Goal: Task Accomplishment & Management: Manage account settings

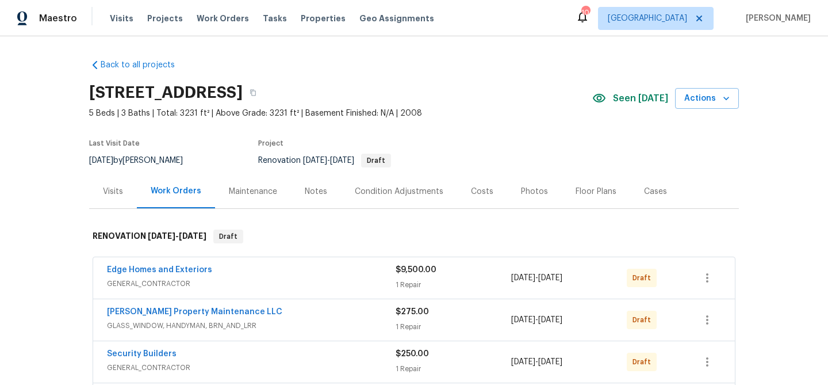
scroll to position [196, 0]
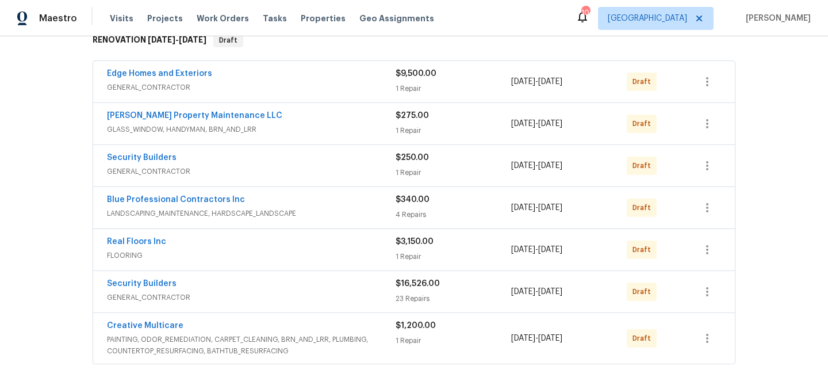
click at [336, 66] on div "Edge Homes and Exteriors GENERAL_CONTRACTOR $9,500.00 1 Repair 9/29/2025 - 10/3…" at bounding box center [414, 81] width 642 height 41
click at [175, 75] on link "Edge Homes and Exteriors" at bounding box center [159, 74] width 105 height 8
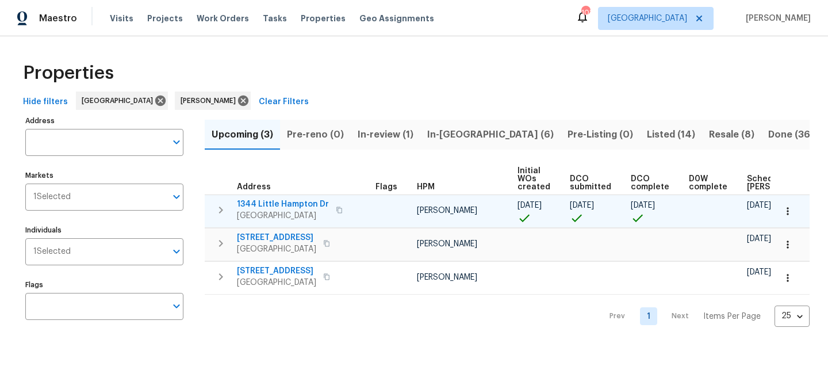
click at [269, 203] on span "1344 Little Hampton Dr" at bounding box center [283, 204] width 92 height 12
click at [269, 204] on span "1344 Little Hampton Dr" at bounding box center [283, 204] width 92 height 12
click at [263, 203] on span "1344 Little Hampton Dr" at bounding box center [283, 204] width 92 height 12
click at [248, 204] on span "1344 Little Hampton Dr" at bounding box center [283, 204] width 92 height 12
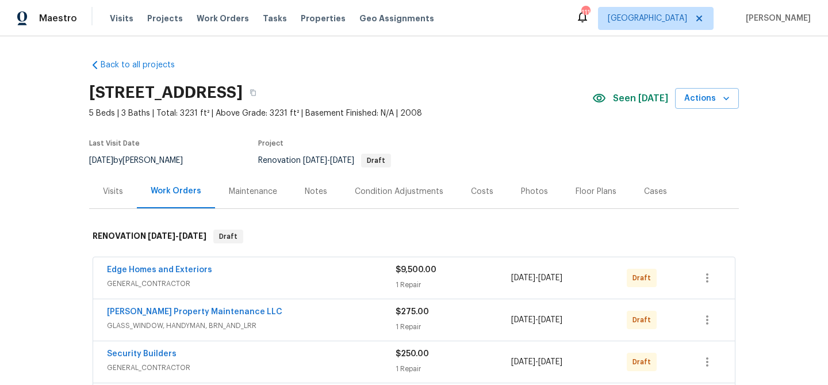
scroll to position [18, 0]
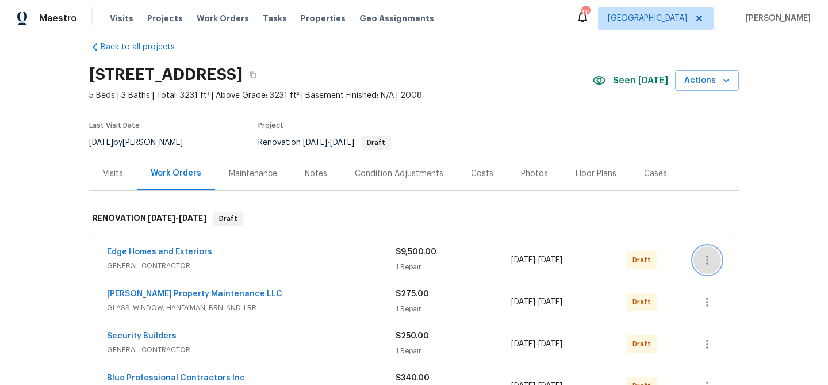
click at [708, 257] on icon "button" at bounding box center [707, 260] width 14 height 14
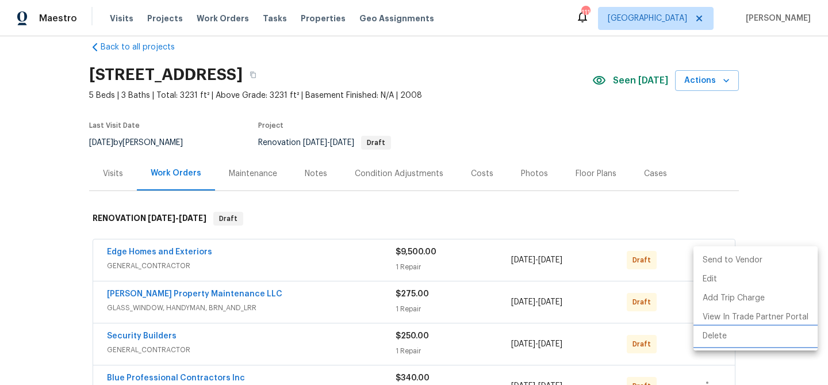
click at [715, 335] on li "Delete" at bounding box center [755, 336] width 124 height 19
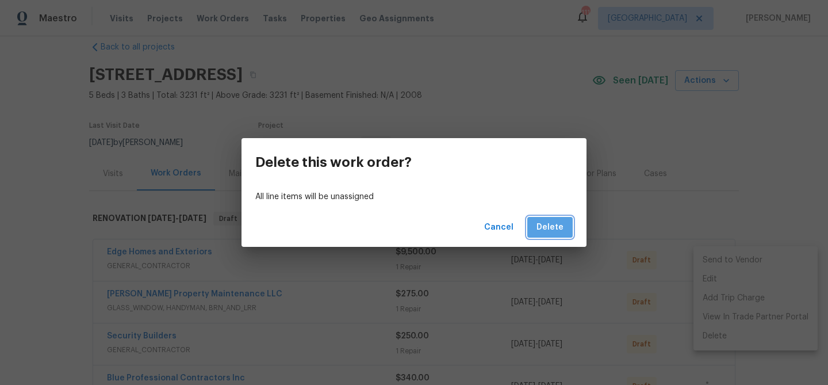
click at [562, 228] on span "Delete" at bounding box center [549, 227] width 27 height 14
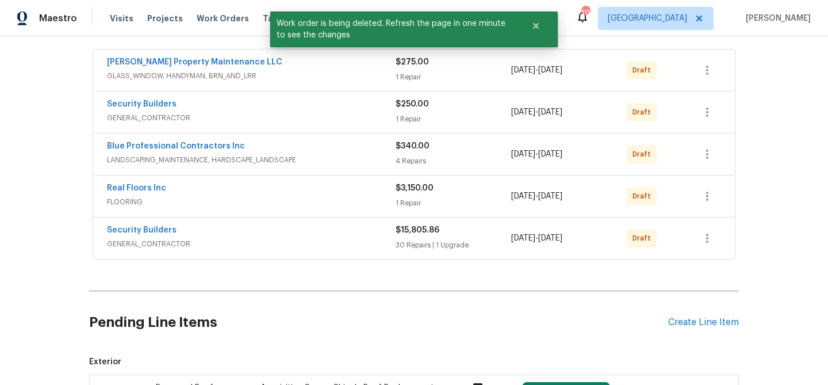
scroll to position [362, 0]
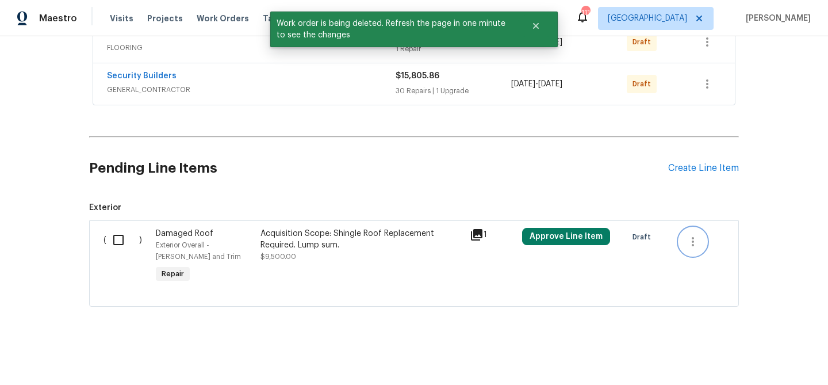
click at [689, 236] on icon "button" at bounding box center [693, 242] width 14 height 14
click at [697, 247] on li "Cancel" at bounding box center [701, 240] width 44 height 19
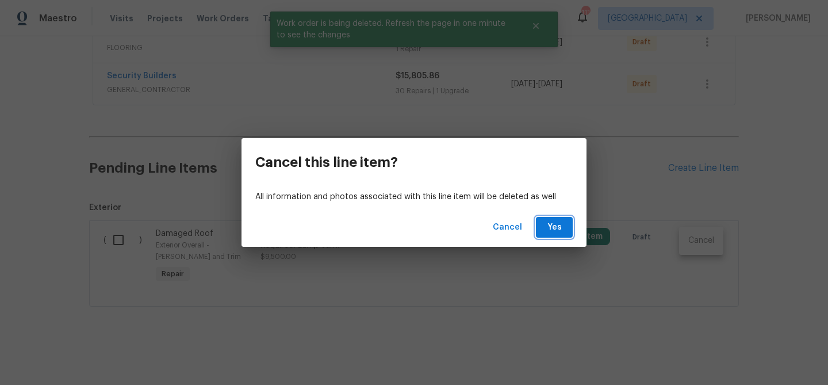
click at [542, 227] on button "Yes" at bounding box center [554, 227] width 37 height 21
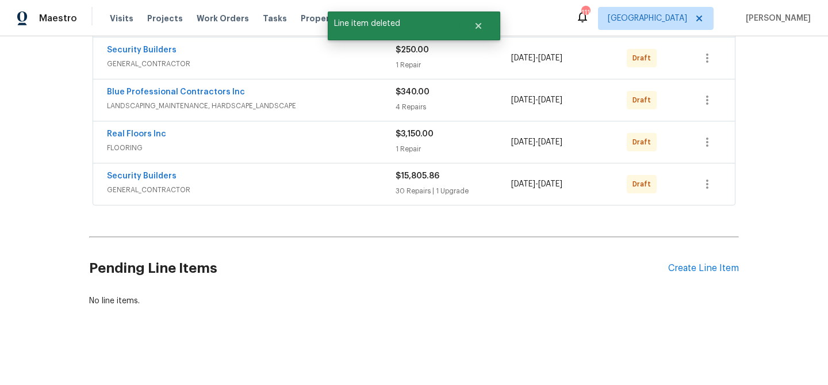
scroll to position [262, 0]
click at [691, 267] on div "Create Line Item" at bounding box center [703, 268] width 71 height 11
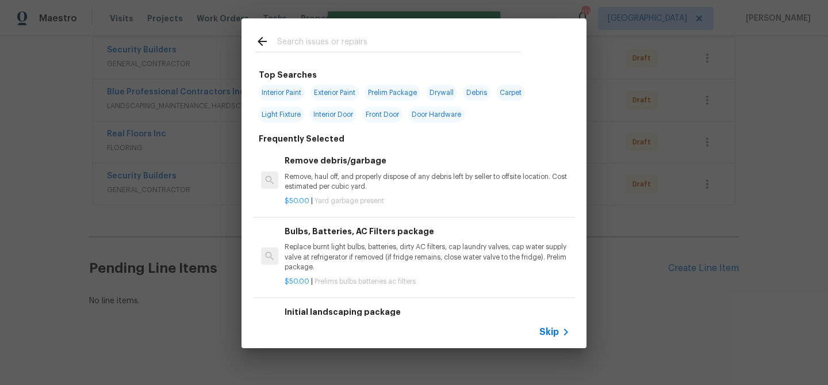
click at [347, 44] on input "text" at bounding box center [399, 43] width 244 height 17
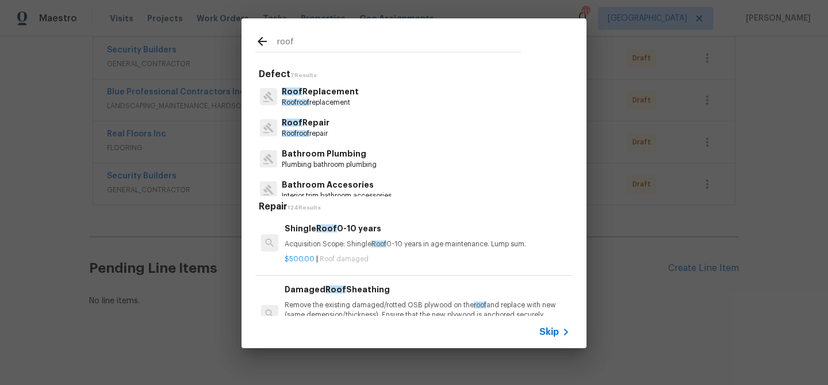
type input "roof"
click at [320, 96] on p "Roof Replacement" at bounding box center [320, 92] width 77 height 12
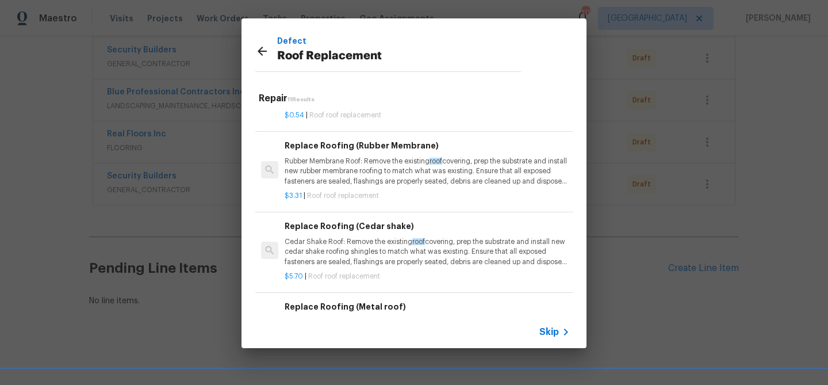
scroll to position [0, 0]
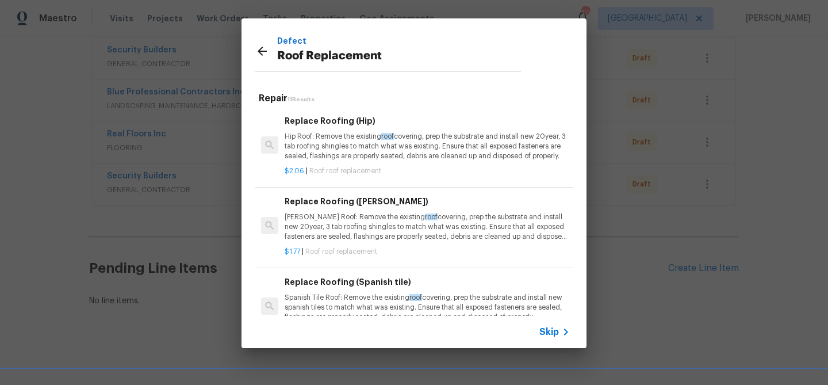
click at [264, 48] on icon at bounding box center [262, 51] width 14 height 14
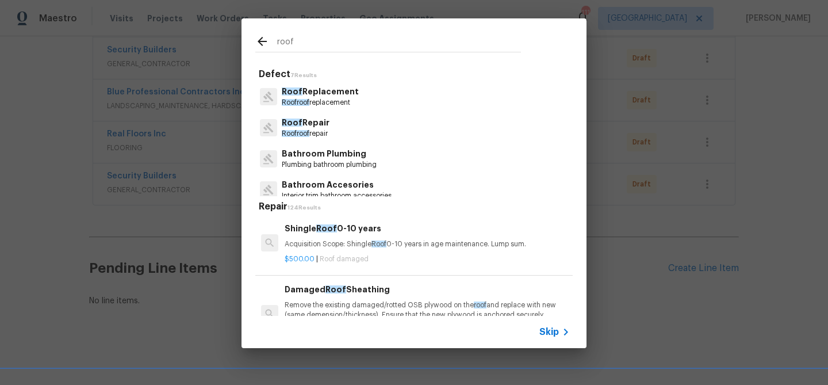
click at [308, 133] on span "roof" at bounding box center [303, 133] width 13 height 7
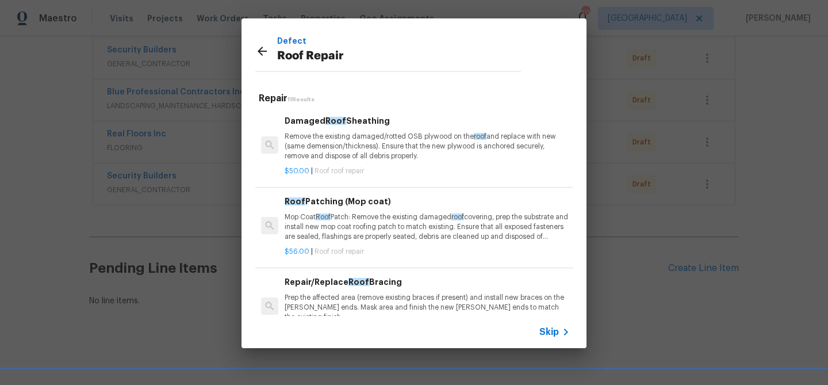
click at [542, 330] on span "Skip" at bounding box center [549, 332] width 20 height 12
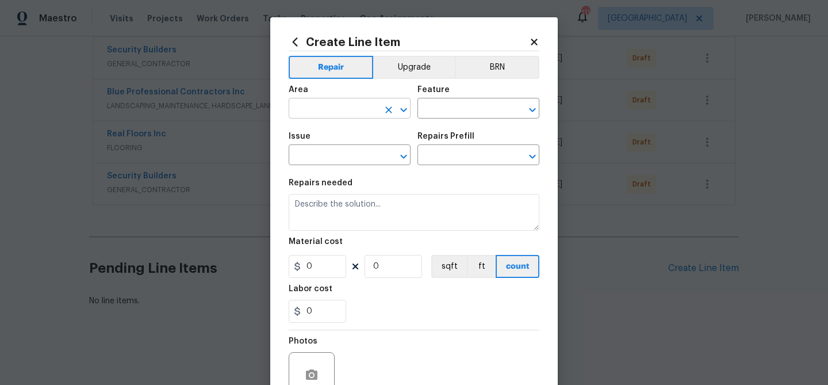
click at [342, 105] on input "text" at bounding box center [334, 110] width 90 height 18
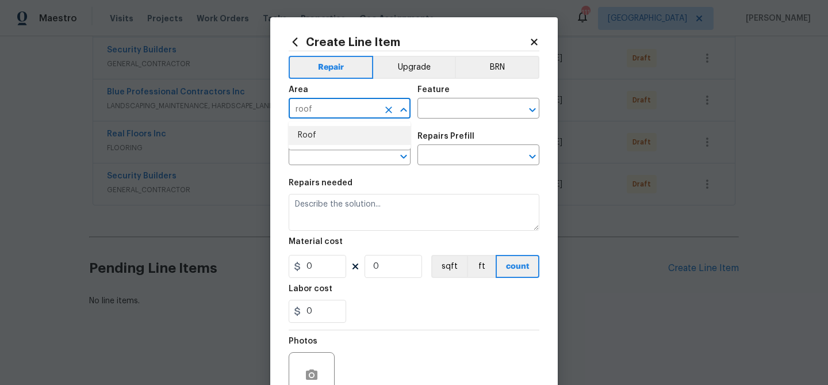
click at [349, 137] on li "Roof" at bounding box center [350, 135] width 122 height 19
type input "Roof"
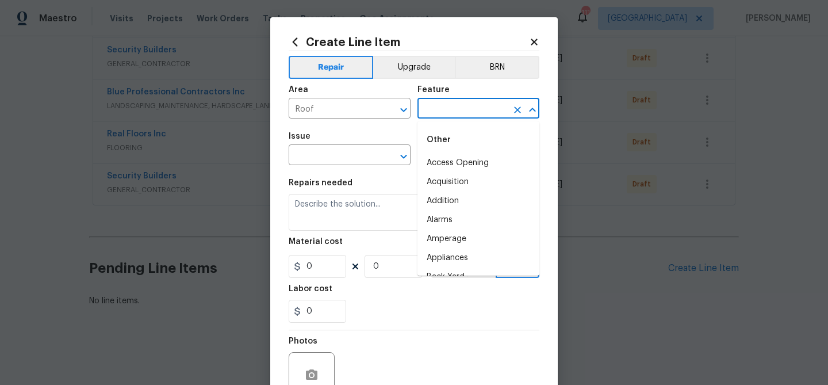
click at [434, 107] on input "text" at bounding box center [462, 110] width 90 height 18
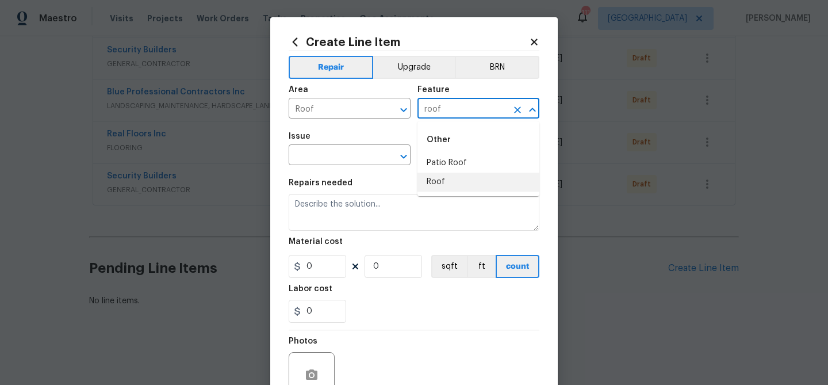
click at [435, 185] on li "Roof" at bounding box center [478, 182] width 122 height 19
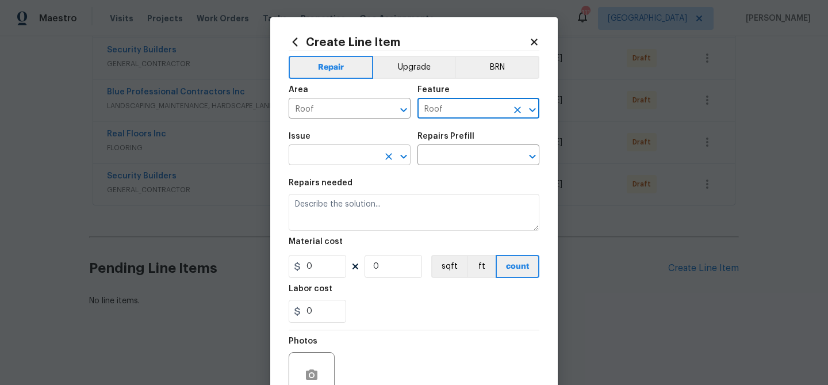
type input "Roof"
click at [302, 148] on input "text" at bounding box center [334, 156] width 90 height 18
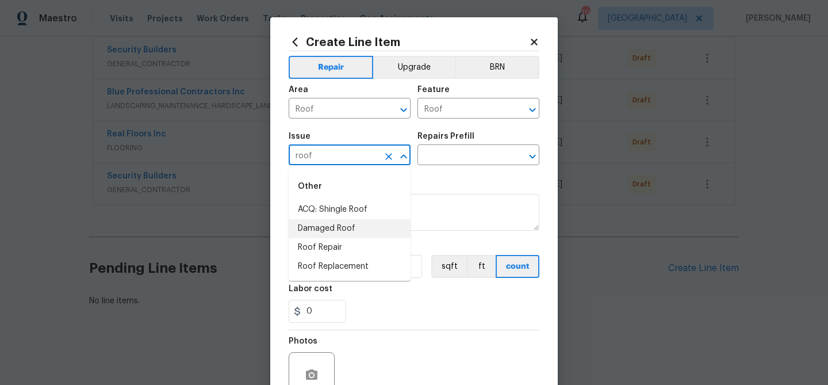
click at [314, 227] on li "Damaged Roof" at bounding box center [350, 228] width 122 height 19
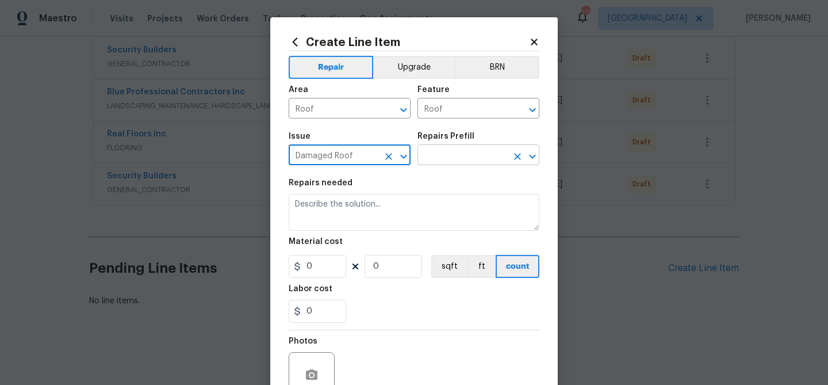
type input "Damaged Roof"
click at [427, 158] on input "text" at bounding box center [462, 156] width 90 height 18
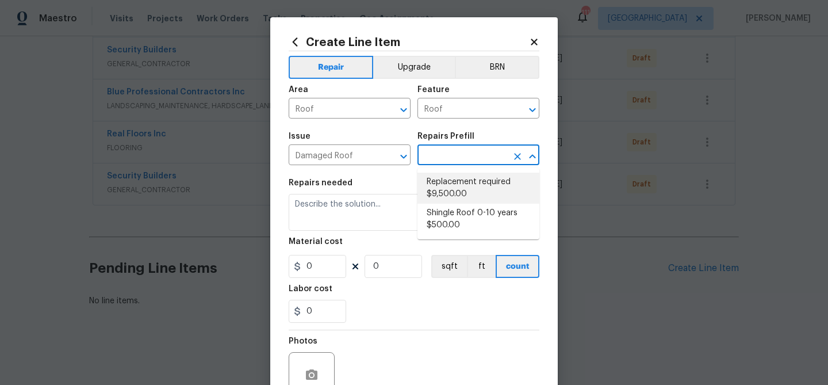
click at [440, 180] on li "Replacement required $9,500.00" at bounding box center [478, 188] width 122 height 31
type input "Eaves and Trim"
type input "Replacement required $9,500.00"
type textarea "Acquisition Scope: Shingle Roof Replacement Required. Lump sum."
type input "9500"
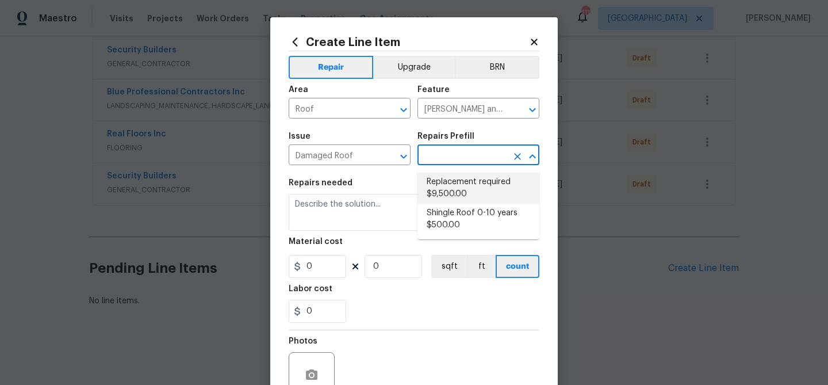
type input "1"
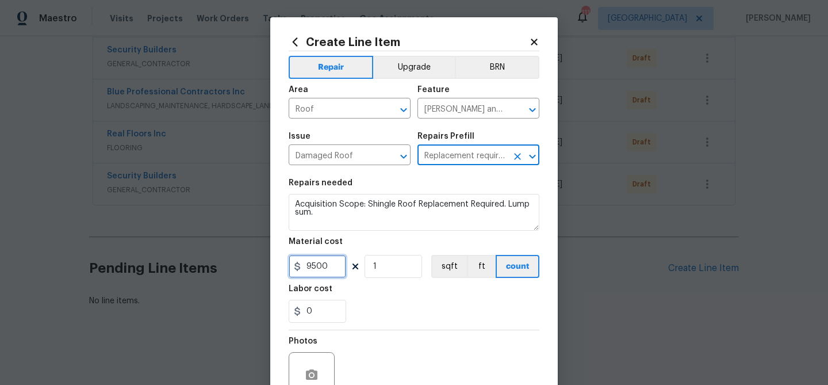
click at [317, 267] on input "9500" at bounding box center [318, 266] width 58 height 23
type input "7500"
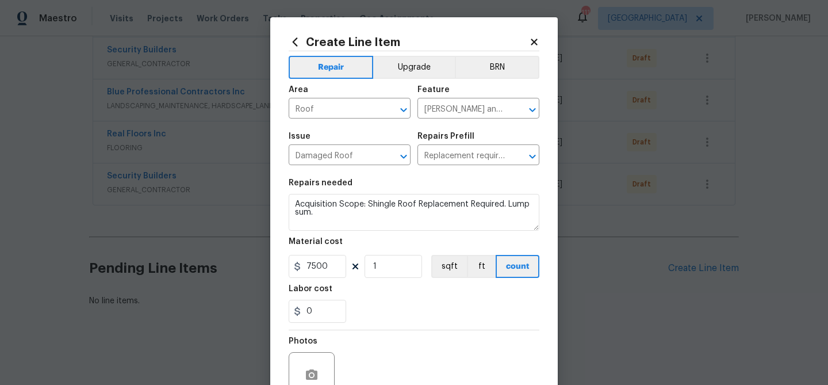
click at [374, 296] on div "Labor cost" at bounding box center [414, 292] width 251 height 15
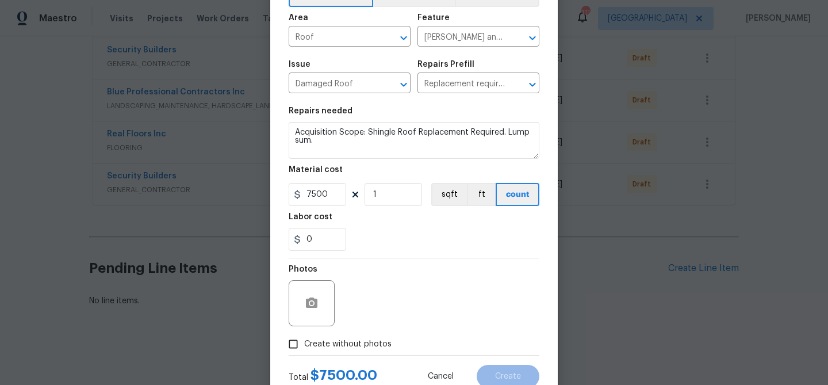
scroll to position [111, 0]
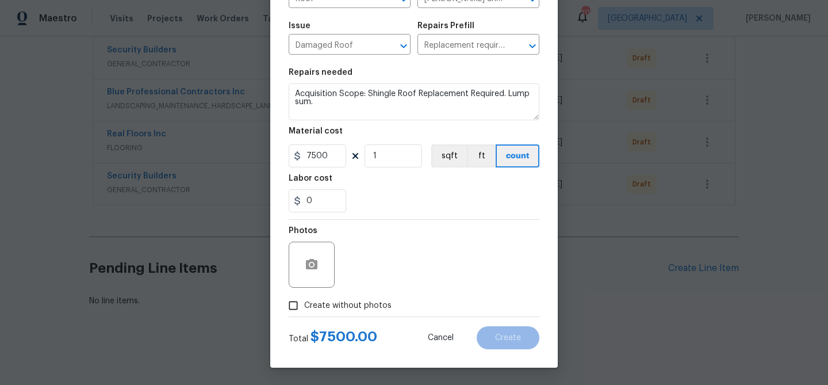
click at [352, 304] on span "Create without photos" at bounding box center [347, 306] width 87 height 12
click at [304, 304] on input "Create without photos" at bounding box center [293, 305] width 22 height 22
checkbox input "true"
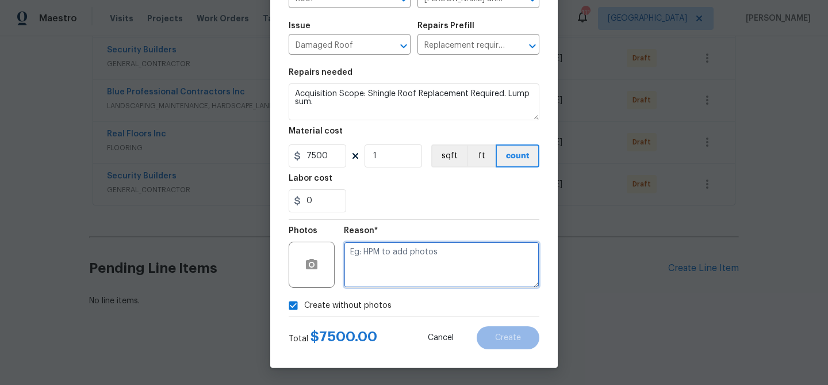
click at [362, 269] on textarea at bounding box center [442, 265] width 196 height 46
type textarea "Quote"
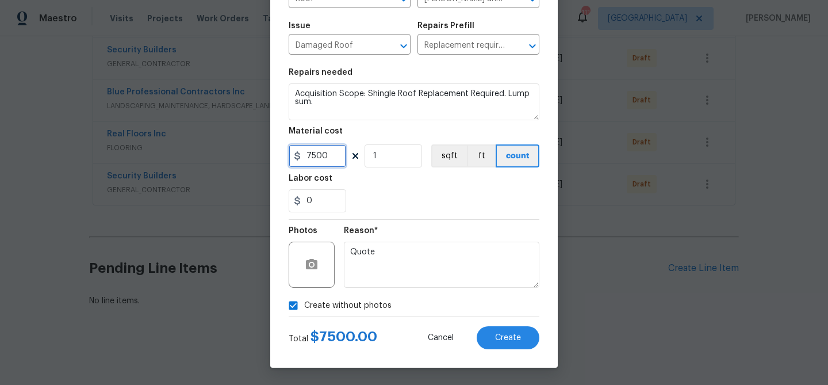
click at [328, 156] on input "7500" at bounding box center [318, 155] width 58 height 23
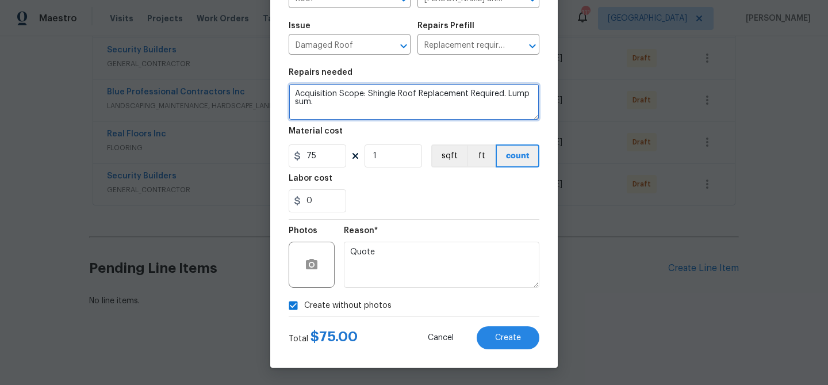
click at [311, 94] on textarea "Acquisition Scope: Shingle Roof Replacement Required. Lump sum." at bounding box center [414, 101] width 251 height 37
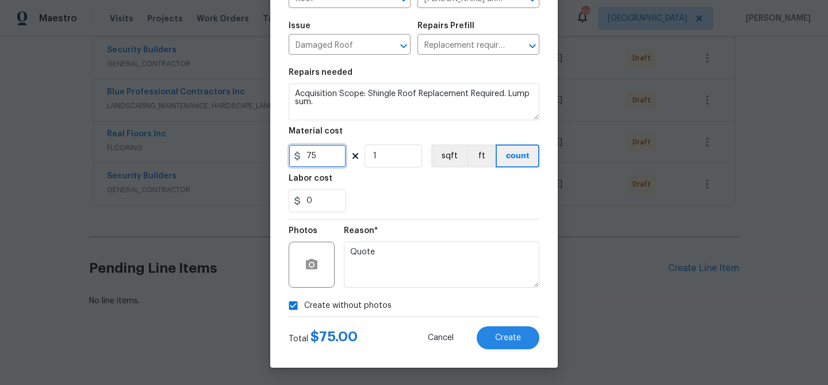
click at [317, 158] on input "75" at bounding box center [318, 155] width 58 height 23
click at [370, 185] on div "Labor cost" at bounding box center [414, 181] width 251 height 15
click at [317, 154] on input "7500" at bounding box center [318, 155] width 58 height 23
type input "6800"
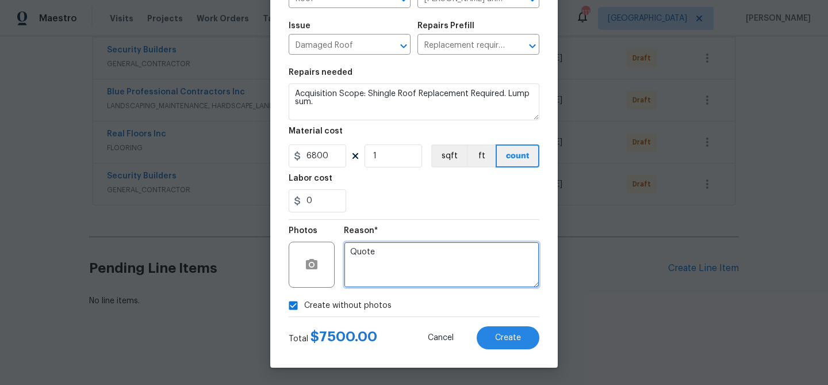
click at [428, 277] on textarea "Quote" at bounding box center [442, 265] width 196 height 46
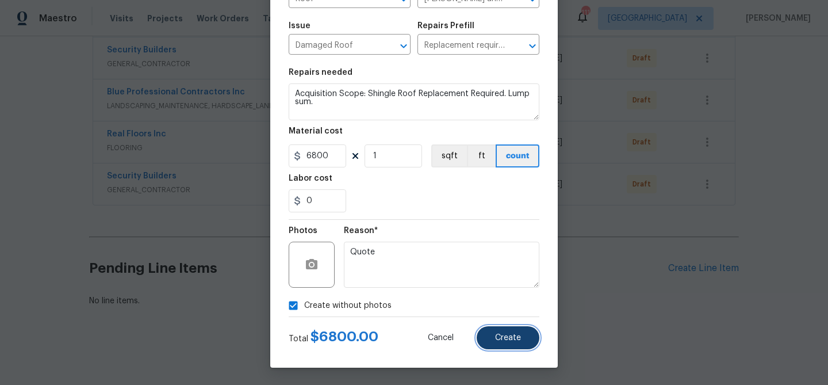
click at [495, 334] on button "Create" at bounding box center [508, 337] width 63 height 23
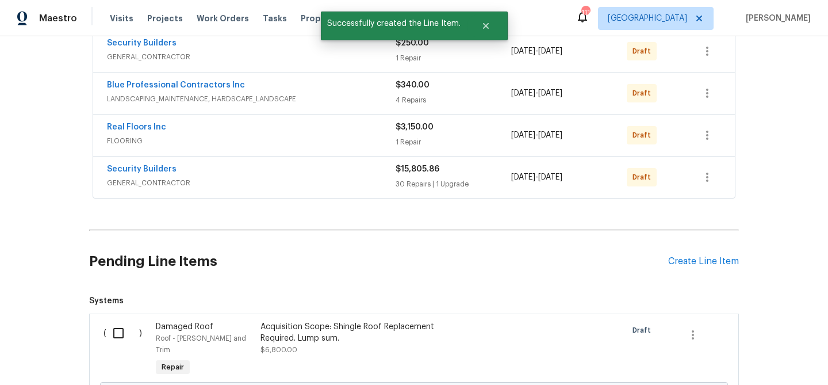
scroll to position [362, 0]
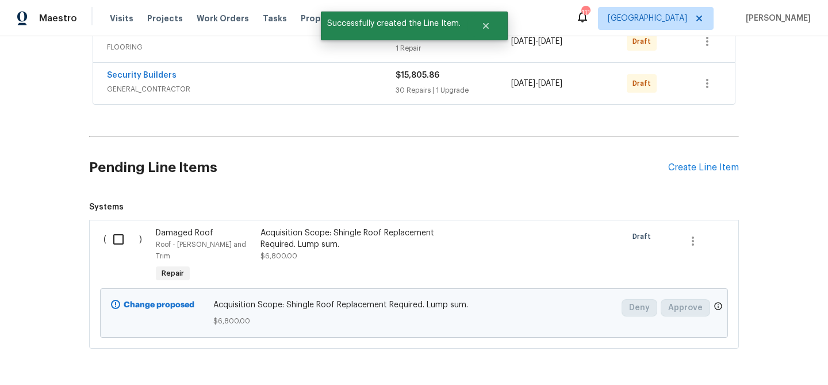
click at [121, 240] on input "checkbox" at bounding box center [122, 239] width 33 height 24
checkbox input "true"
click at [755, 353] on span "Create Work Order" at bounding box center [762, 356] width 76 height 14
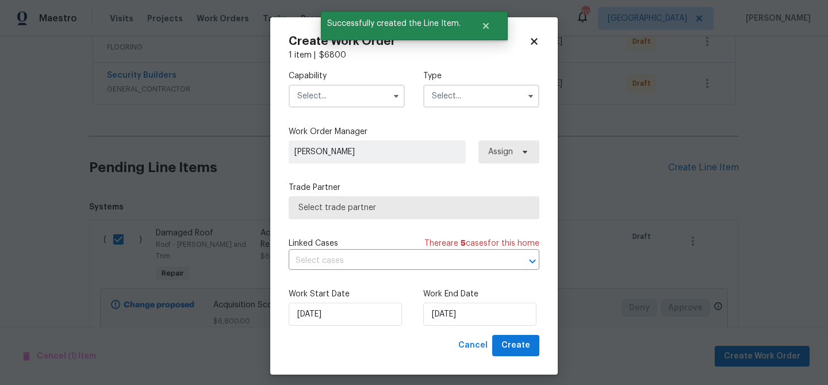
click at [313, 90] on input "text" at bounding box center [347, 96] width 116 height 23
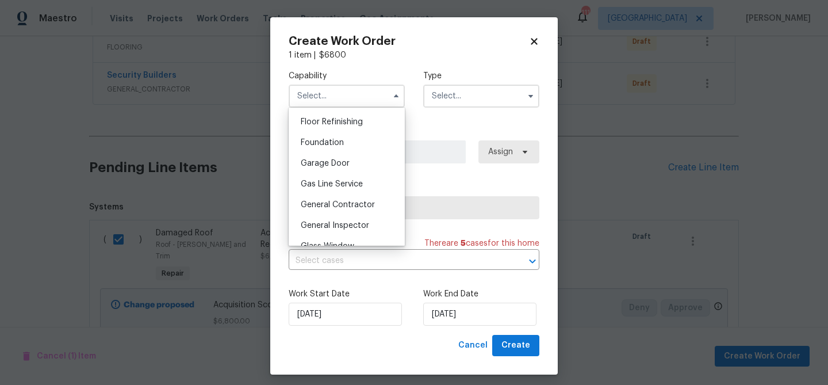
scroll to position [470, 0]
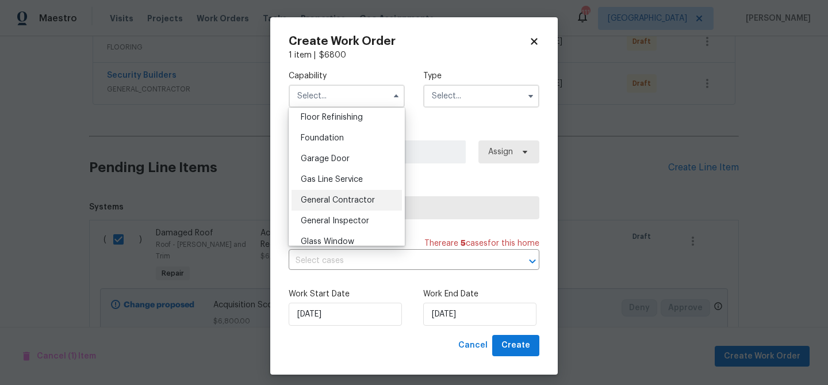
click at [331, 202] on span "General Contractor" at bounding box center [338, 200] width 74 height 8
type input "General Contractor"
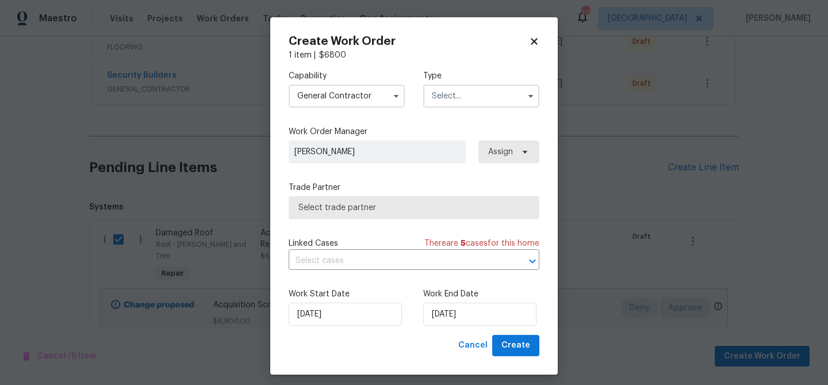
click at [459, 83] on div "Type" at bounding box center [481, 88] width 116 height 37
click at [458, 99] on input "text" at bounding box center [481, 96] width 116 height 23
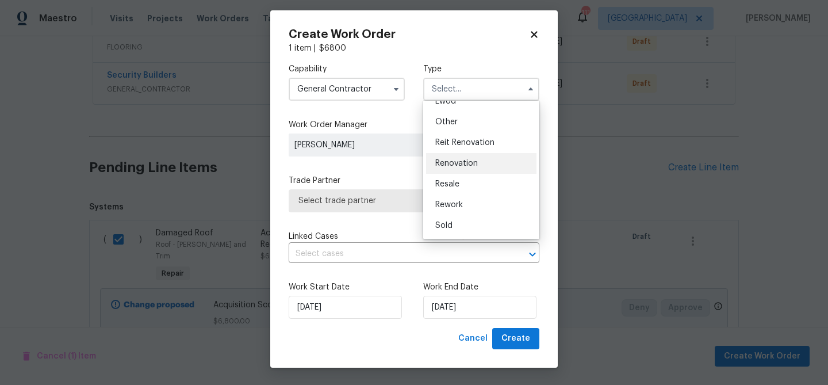
scroll to position [6, 0]
click at [462, 161] on span "Renovation" at bounding box center [456, 164] width 43 height 8
type input "Renovation"
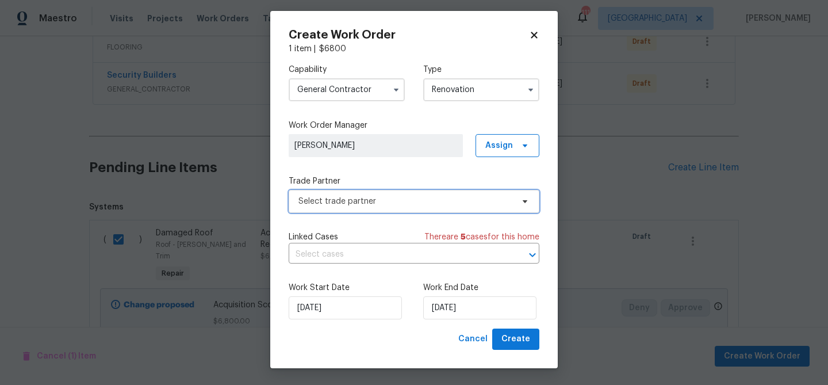
click at [431, 198] on span "Select trade partner" at bounding box center [405, 202] width 214 height 12
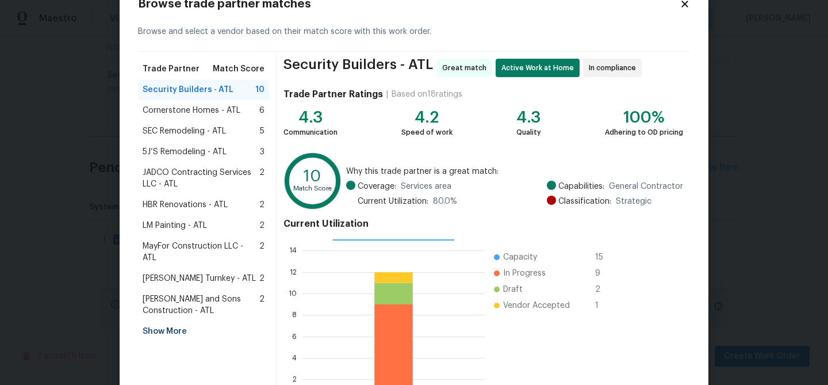
scroll to position [40, 0]
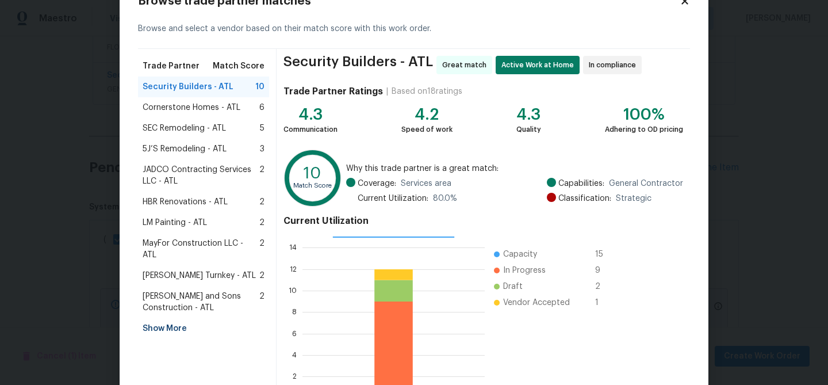
click at [170, 318] on div "Show More" at bounding box center [203, 328] width 131 height 21
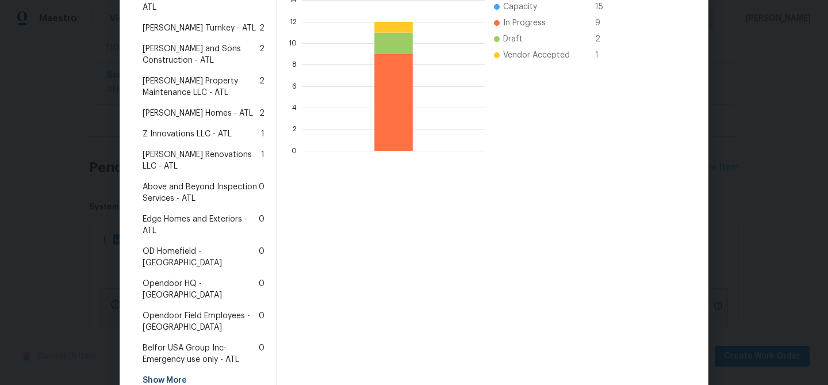
scroll to position [288, 0]
click at [200, 213] on span "Edge Homes and Exteriors - ATL" at bounding box center [201, 224] width 116 height 23
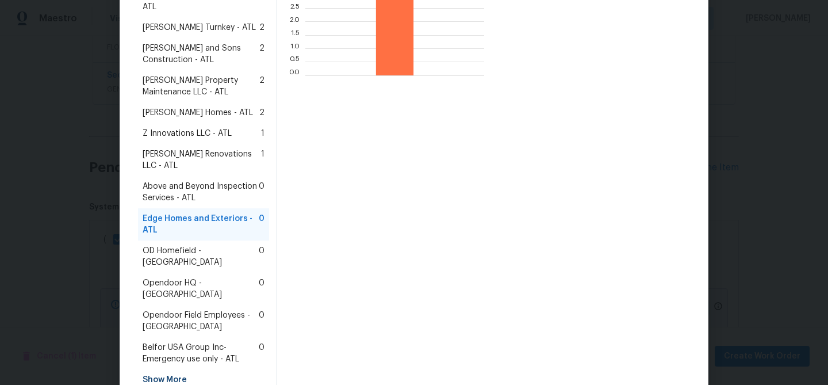
scroll to position [311, 0]
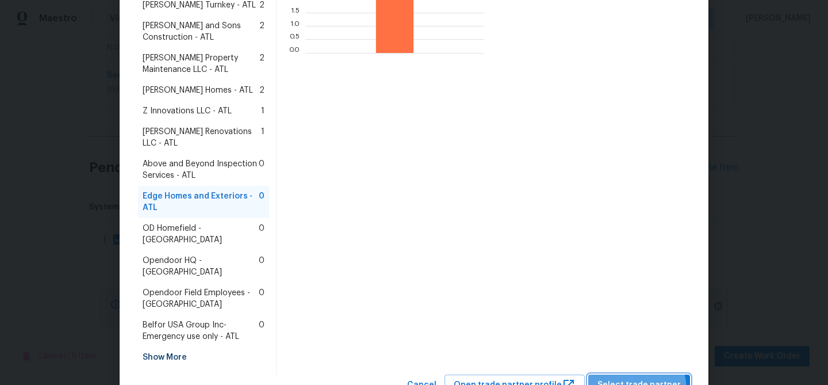
click at [628, 378] on span "Select trade partner" at bounding box center [638, 385] width 83 height 14
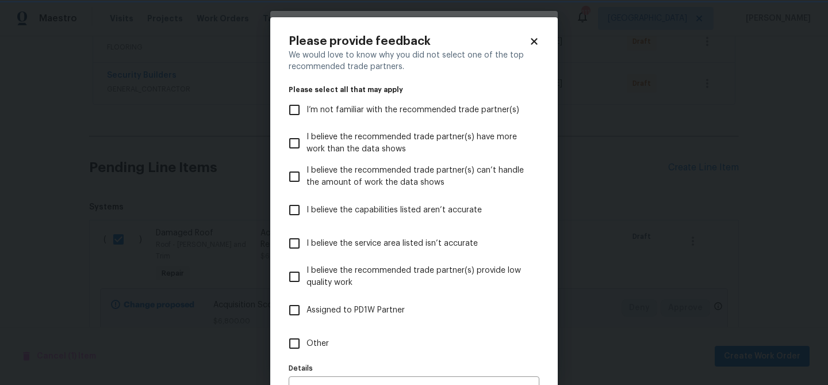
scroll to position [71, 0]
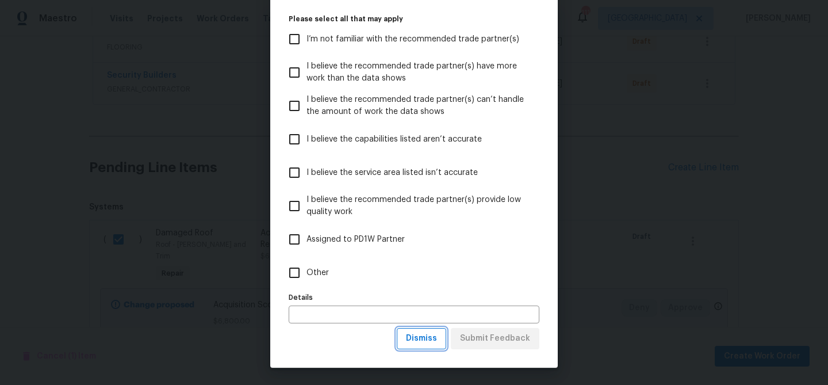
click at [425, 337] on span "Dismiss" at bounding box center [421, 338] width 31 height 14
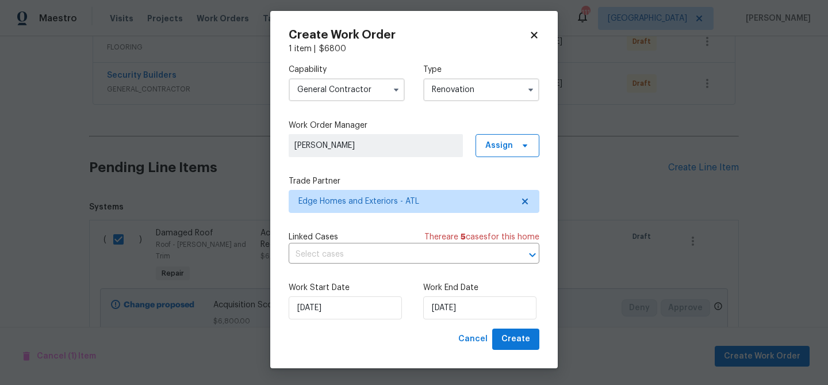
scroll to position [0, 0]
click at [444, 313] on input "[DATE]" at bounding box center [479, 307] width 113 height 23
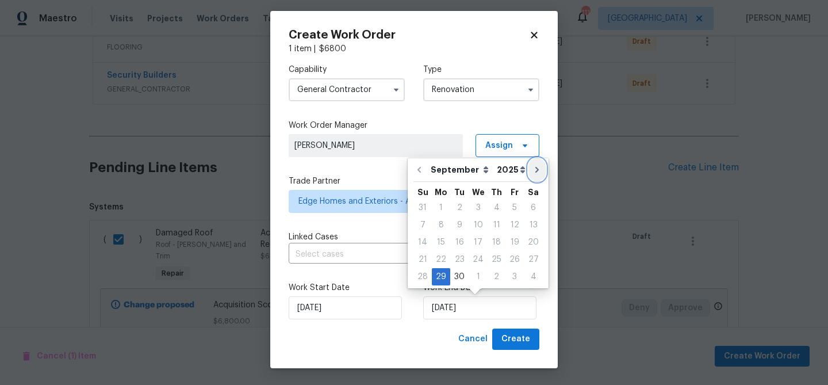
click at [535, 168] on icon "Go to next month" at bounding box center [536, 170] width 3 height 6
type input "10/29/2025"
select select "9"
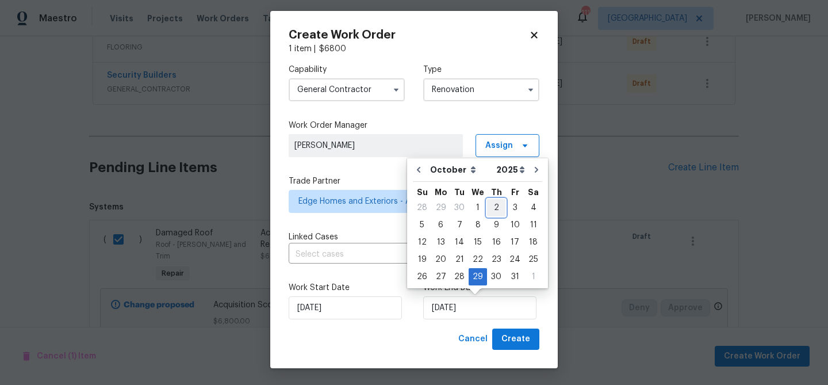
click at [490, 213] on div "2" at bounding box center [496, 208] width 18 height 16
type input "[DATE]"
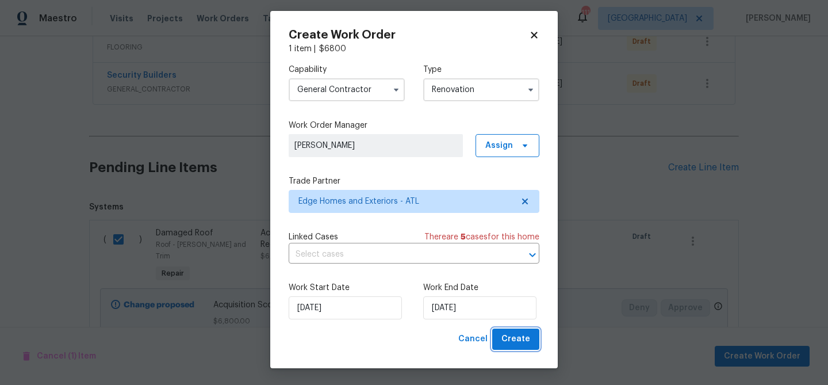
click at [518, 344] on span "Create" at bounding box center [515, 339] width 29 height 14
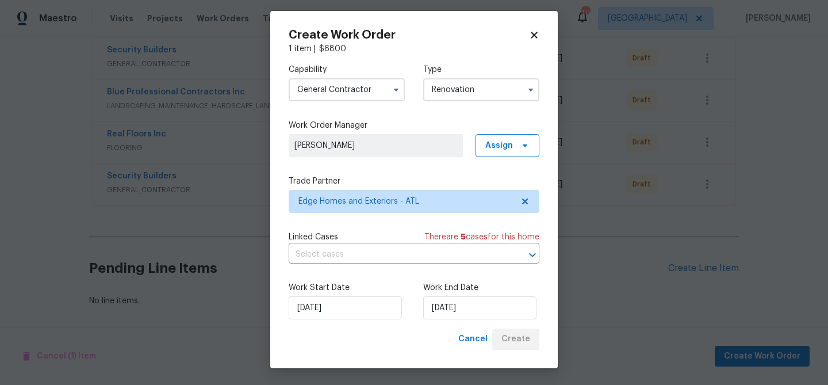
scroll to position [304, 0]
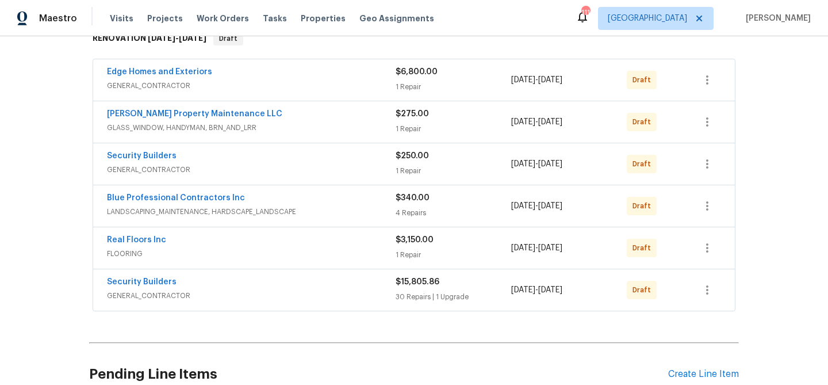
scroll to position [190, 0]
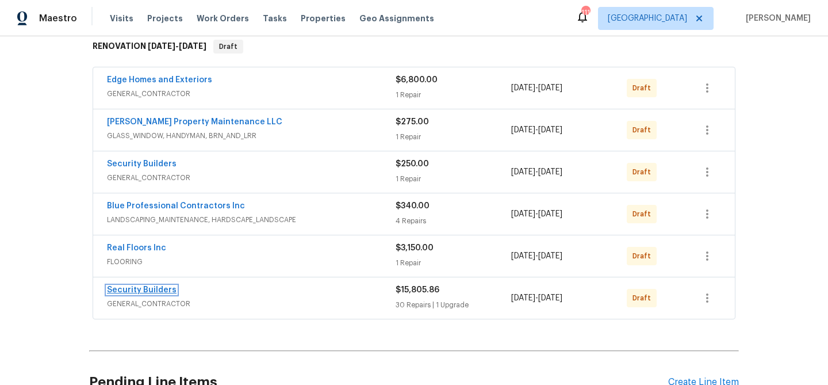
click at [153, 292] on link "Security Builders" at bounding box center [142, 290] width 70 height 8
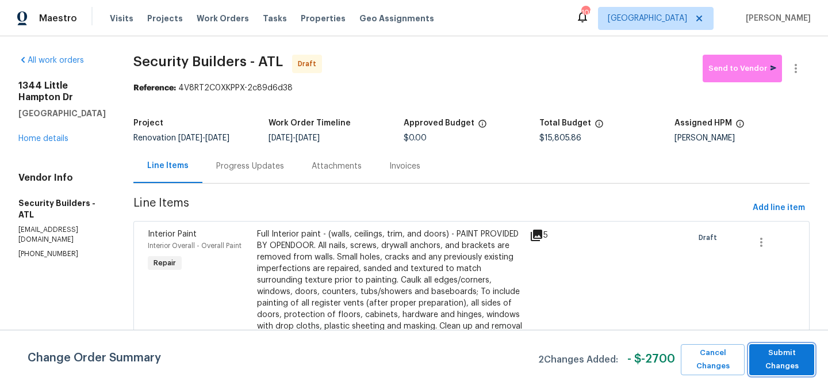
click at [784, 354] on span "Submit Changes" at bounding box center [781, 359] width 53 height 26
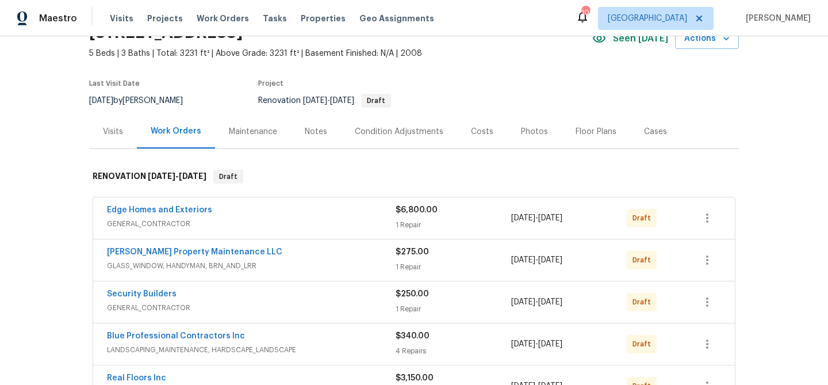
scroll to position [76, 0]
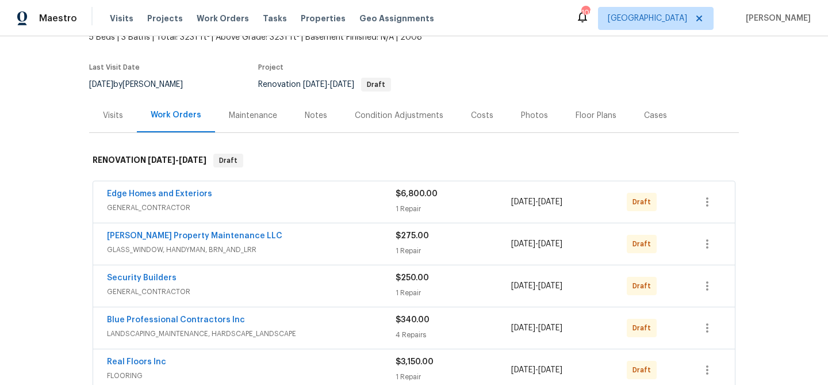
click at [317, 117] on div "Notes" at bounding box center [316, 116] width 22 height 12
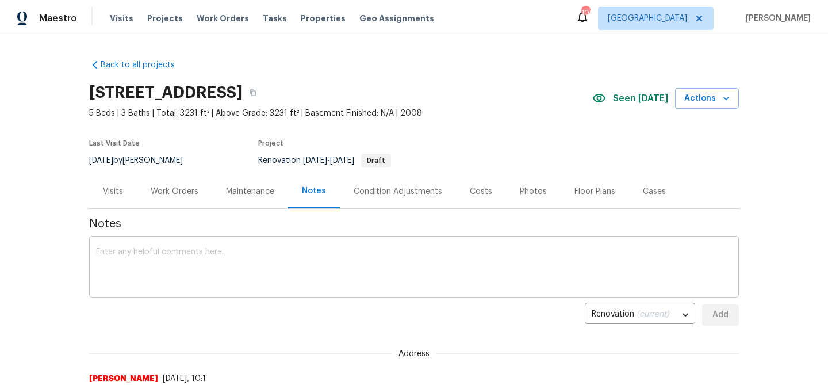
click at [291, 260] on textarea at bounding box center [414, 268] width 636 height 40
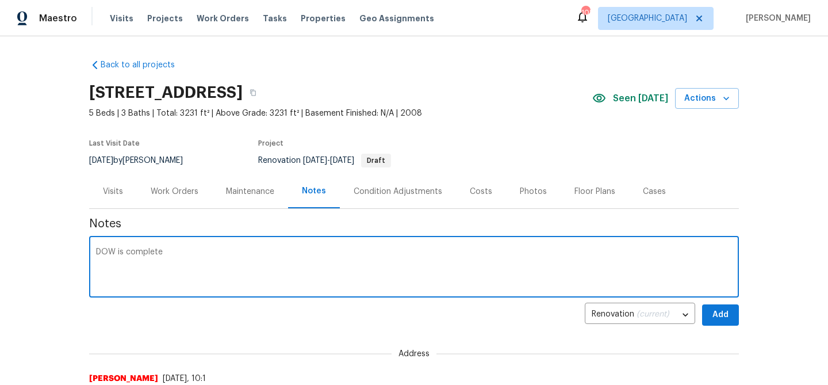
type textarea "DOW is complete"
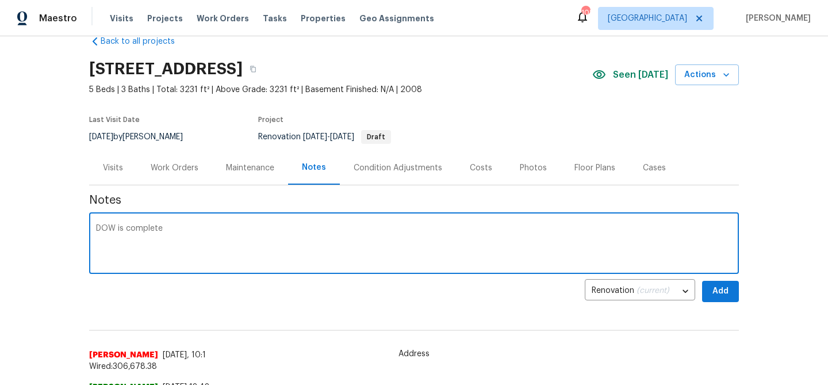
scroll to position [26, 0]
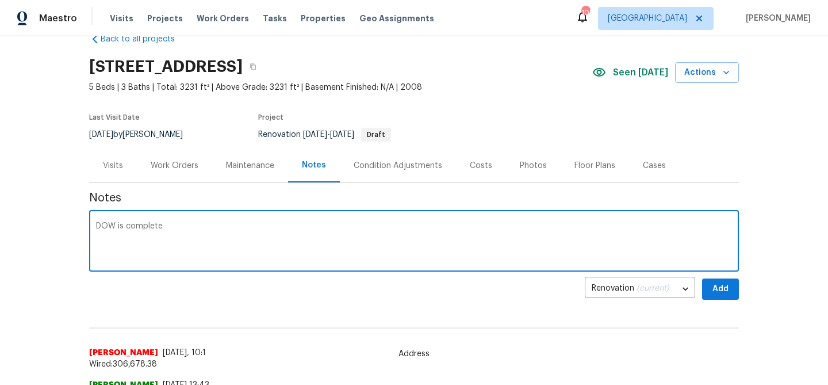
click at [168, 164] on div "Work Orders" at bounding box center [175, 166] width 48 height 12
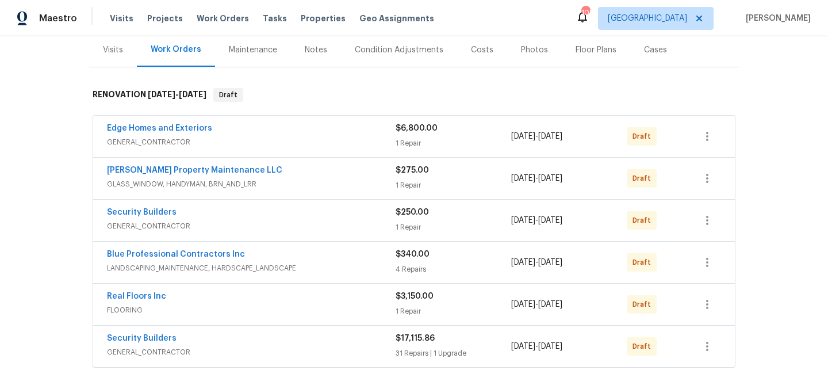
scroll to position [161, 0]
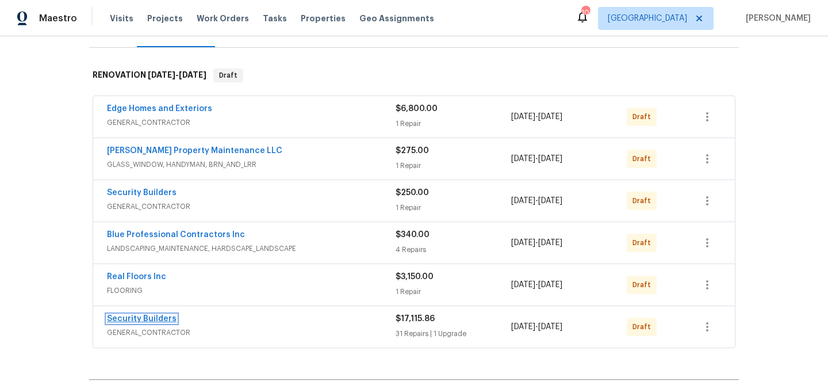
click at [155, 316] on link "Security Builders" at bounding box center [142, 319] width 70 height 8
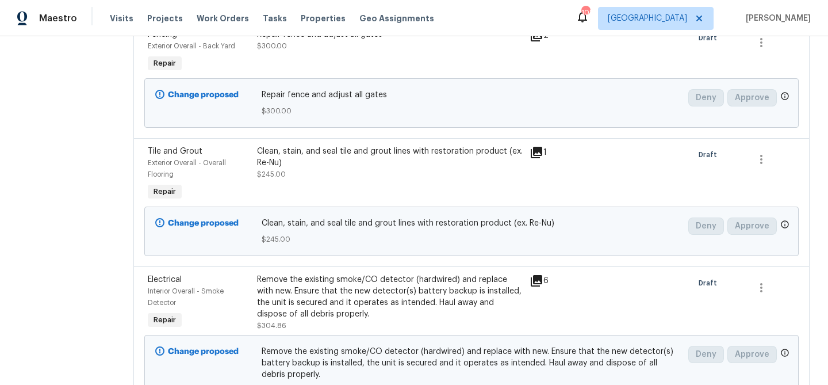
scroll to position [2599, 0]
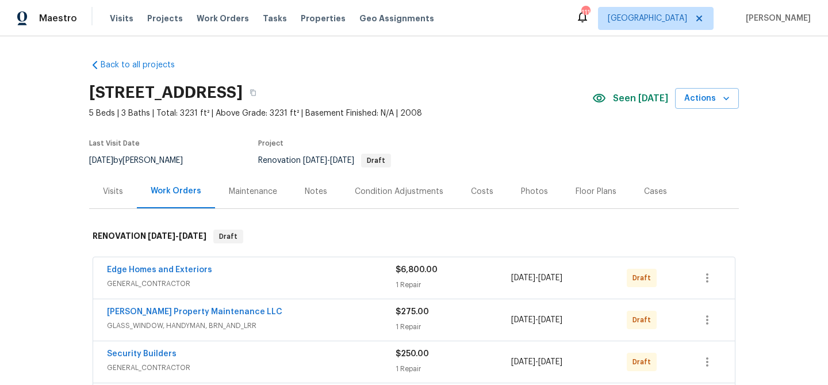
click at [321, 190] on div "Notes" at bounding box center [316, 192] width 22 height 12
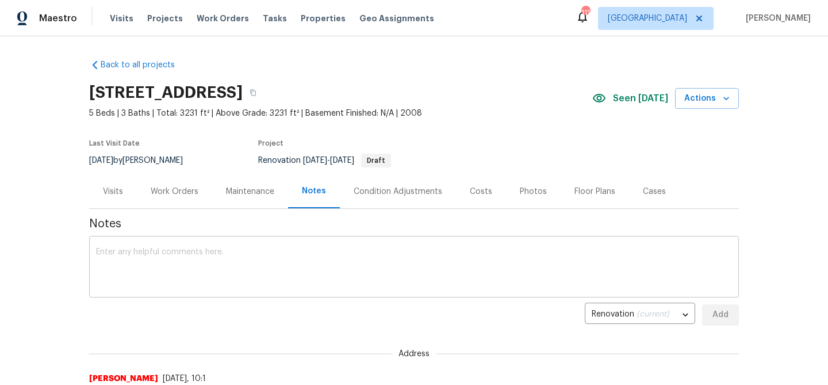
click at [224, 252] on textarea at bounding box center [414, 268] width 636 height 40
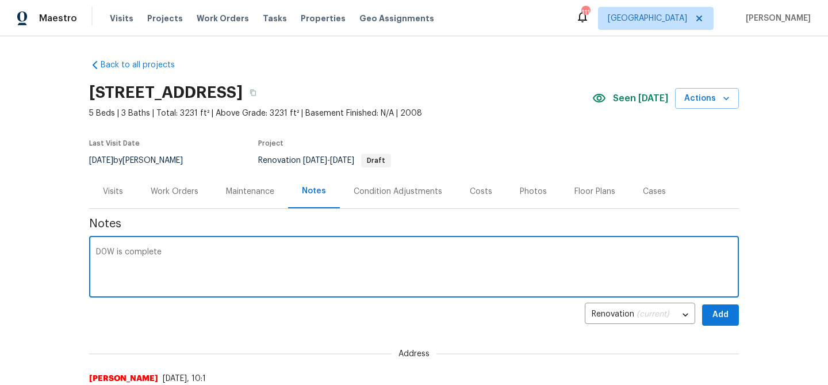
paste textarea "Exterior Pressure wash exterior Touch-up/paint soffit, fascia, trim Repair step…"
click at [113, 269] on textarea "D0W is complete Exterior Pressure wash exterior Touch-up/paint soffit, fascia, …" at bounding box center [414, 268] width 636 height 40
paste textarea "Pressure wash exterior Touch-up/paint soffit, fascia, trim Repair step cracking…"
click at [127, 268] on textarea at bounding box center [414, 268] width 636 height 40
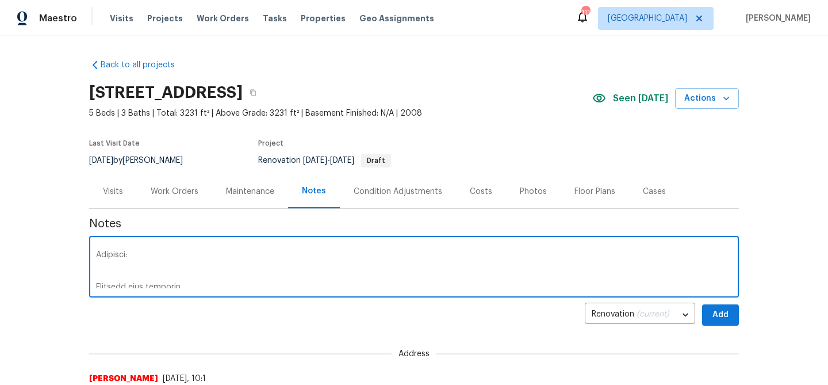
scroll to position [18, 0]
click at [97, 281] on textarea at bounding box center [414, 268] width 636 height 40
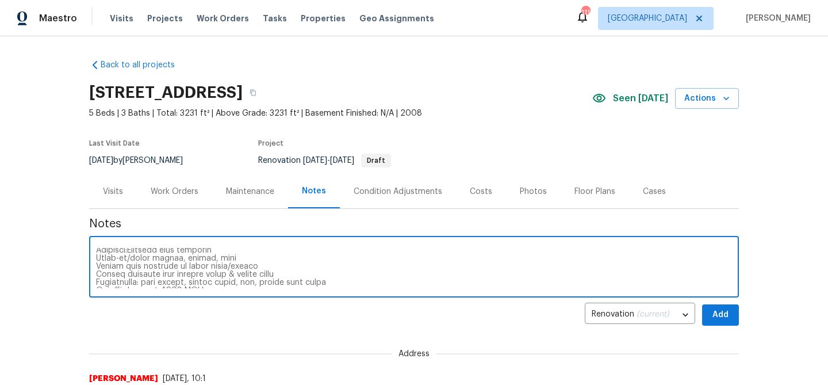
scroll to position [10, 0]
click at [96, 266] on textarea at bounding box center [414, 268] width 636 height 40
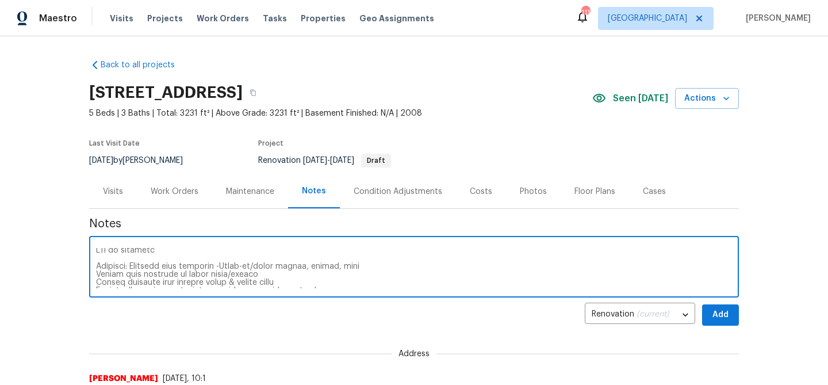
click at [94, 271] on div "x ​" at bounding box center [414, 268] width 650 height 59
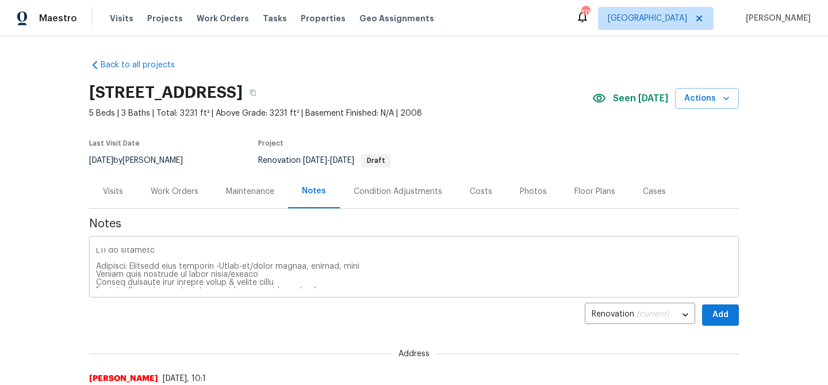
click at [95, 277] on div "x ​" at bounding box center [414, 268] width 650 height 59
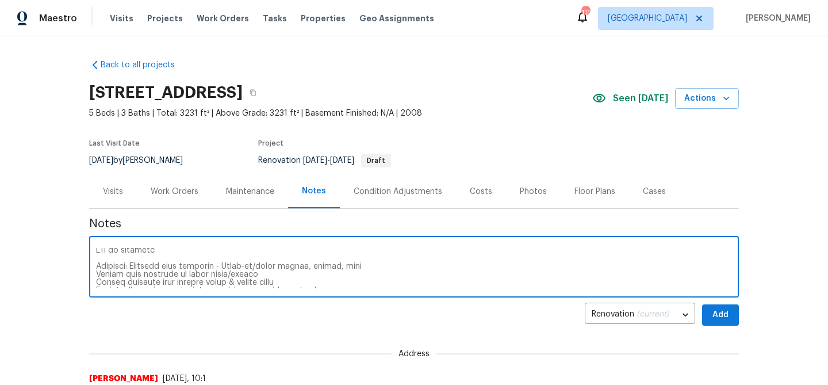
click at [96, 273] on textarea at bounding box center [414, 268] width 636 height 40
click at [96, 274] on textarea at bounding box center [414, 268] width 636 height 40
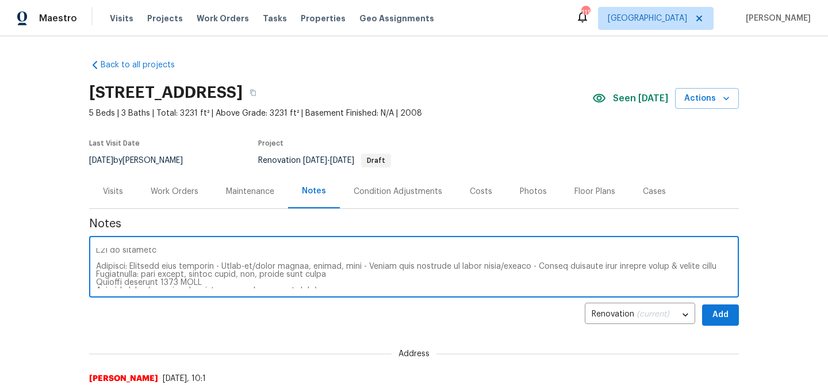
click at [711, 265] on textarea at bounding box center [414, 268] width 636 height 40
click at [96, 276] on textarea at bounding box center [414, 268] width 636 height 40
click at [375, 277] on textarea at bounding box center [414, 268] width 636 height 40
click at [96, 281] on textarea at bounding box center [414, 268] width 636 height 40
click at [95, 282] on div "x ​" at bounding box center [414, 268] width 650 height 59
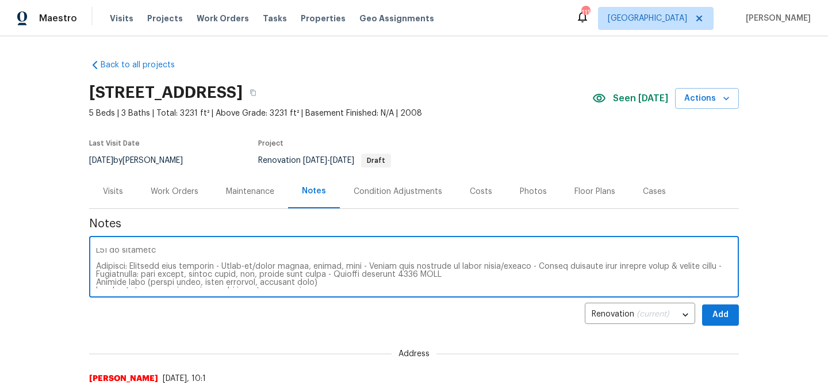
click at [98, 283] on textarea at bounding box center [414, 268] width 636 height 40
click at [95, 282] on div "x ​" at bounding box center [414, 268] width 650 height 59
click at [96, 281] on textarea at bounding box center [414, 268] width 636 height 40
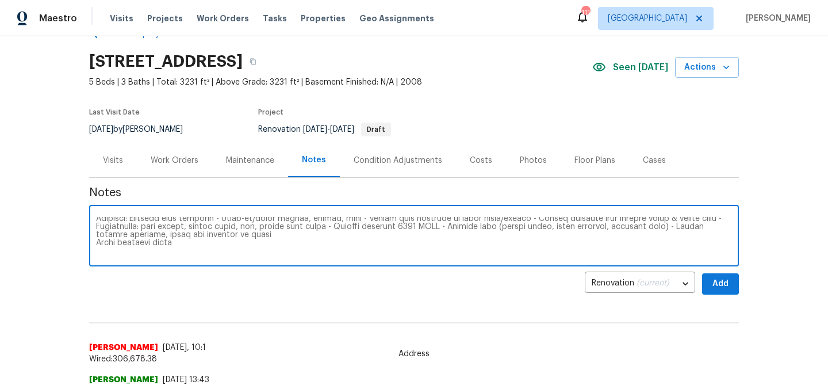
scroll to position [22, 0]
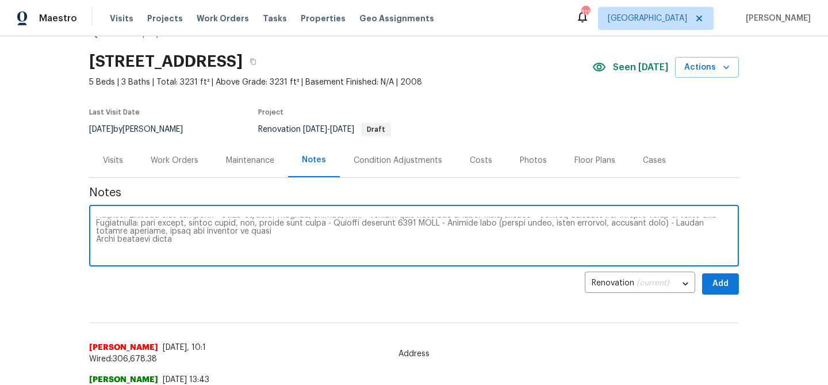
click at [96, 237] on textarea at bounding box center [414, 237] width 636 height 40
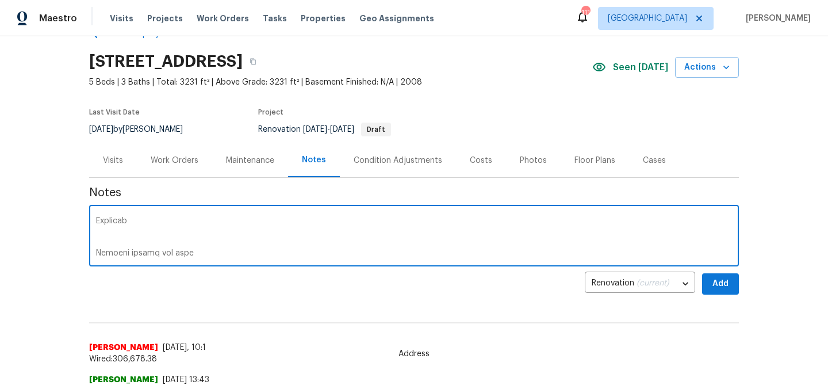
scroll to position [63, 0]
click at [132, 233] on textarea at bounding box center [414, 237] width 636 height 40
click at [97, 243] on textarea at bounding box center [414, 237] width 636 height 40
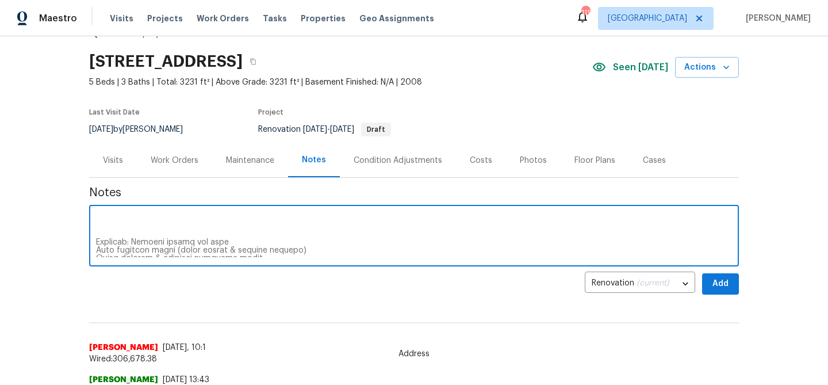
click at [145, 240] on textarea at bounding box center [414, 237] width 636 height 40
click at [192, 240] on textarea at bounding box center [414, 237] width 636 height 40
click at [96, 248] on textarea at bounding box center [414, 237] width 636 height 40
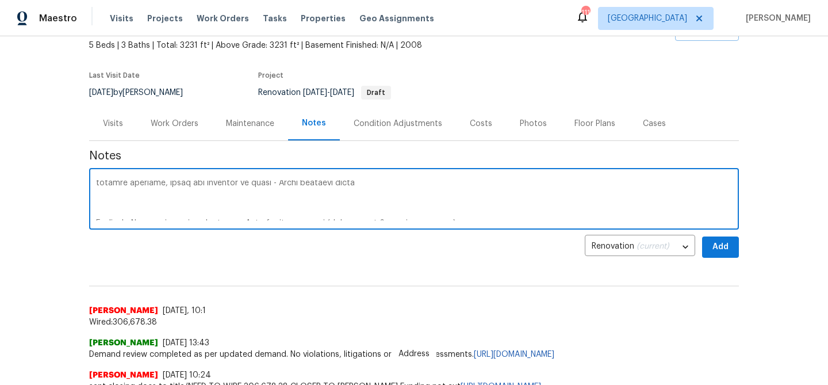
scroll to position [40, 0]
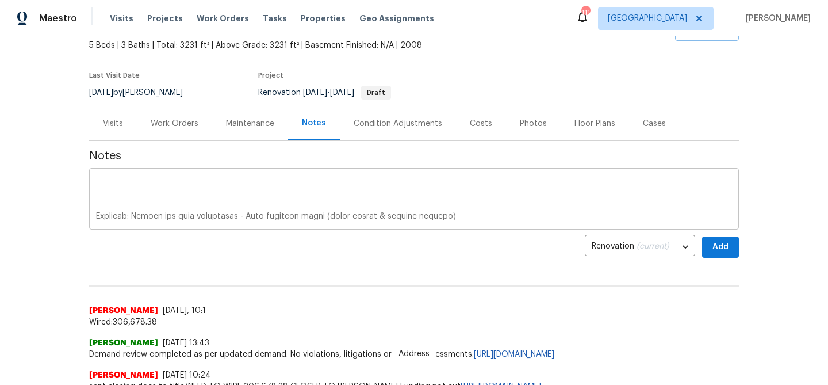
click at [94, 212] on div "x ​" at bounding box center [414, 200] width 650 height 59
click at [95, 217] on div "x ​" at bounding box center [414, 200] width 650 height 59
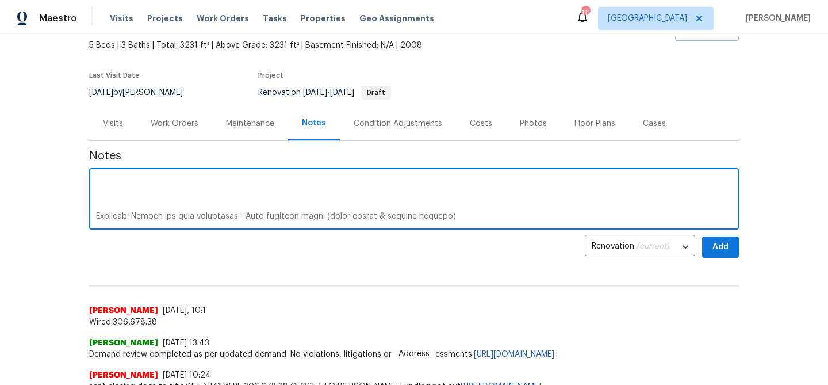
click at [96, 217] on textarea at bounding box center [414, 200] width 636 height 40
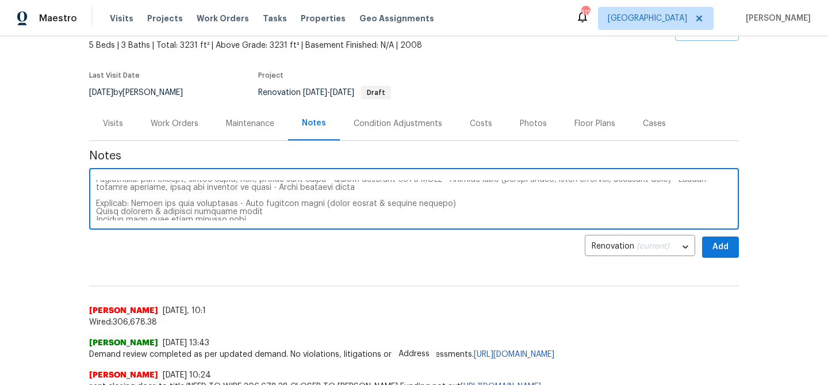
scroll to position [36, 0]
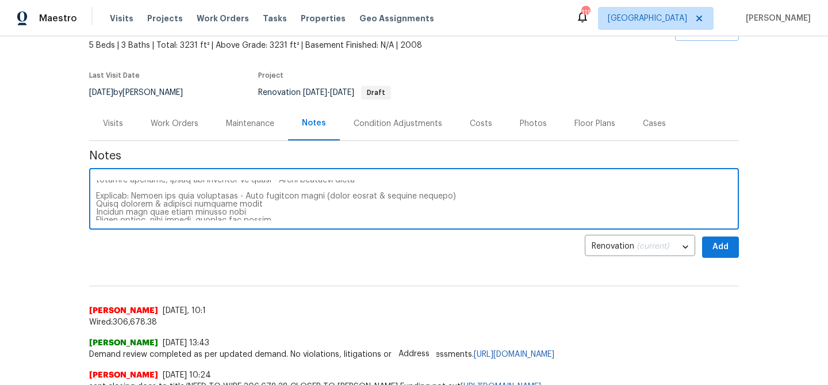
click at [96, 205] on textarea at bounding box center [414, 200] width 636 height 40
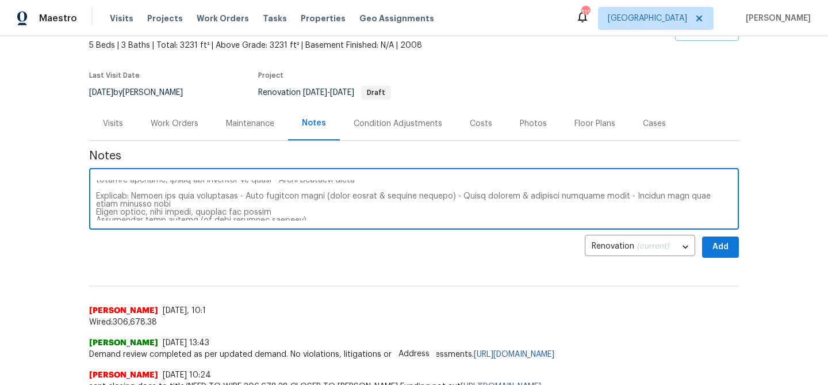
click at [96, 205] on textarea at bounding box center [414, 200] width 636 height 40
click at [94, 210] on div "x ​" at bounding box center [414, 200] width 650 height 59
click at [96, 215] on textarea at bounding box center [414, 200] width 636 height 40
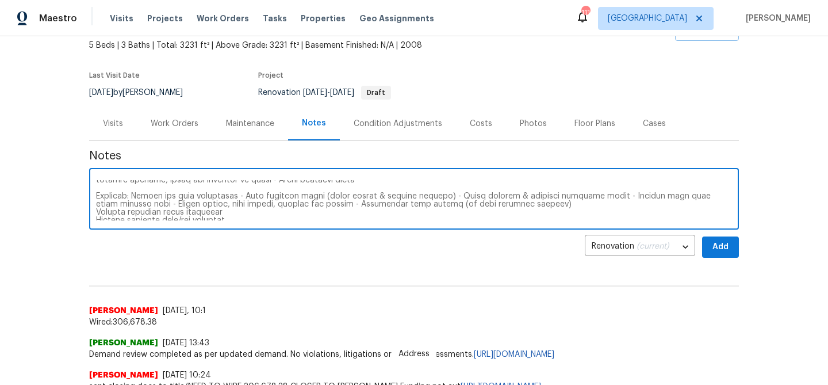
click at [96, 209] on textarea at bounding box center [414, 200] width 636 height 40
click at [96, 211] on textarea at bounding box center [414, 200] width 636 height 40
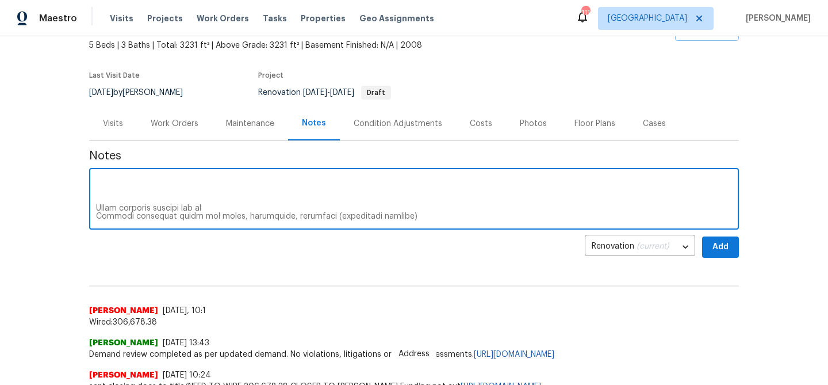
scroll to position [118, 0]
click at [95, 199] on div "x ​" at bounding box center [414, 200] width 650 height 59
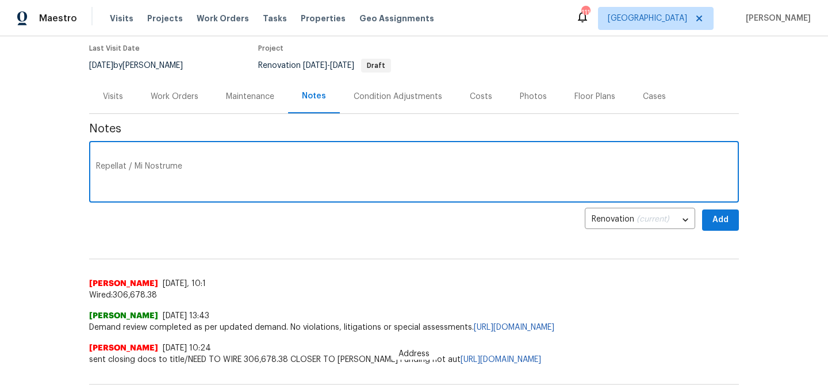
scroll to position [102, 0]
click at [175, 159] on textarea at bounding box center [414, 173] width 636 height 40
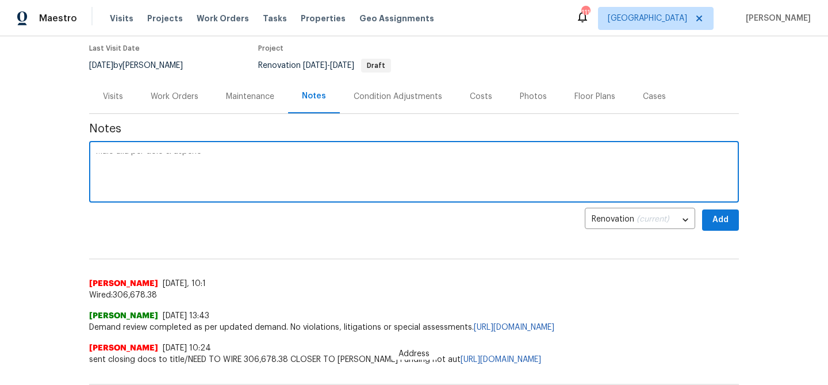
click at [97, 189] on textarea at bounding box center [414, 173] width 636 height 40
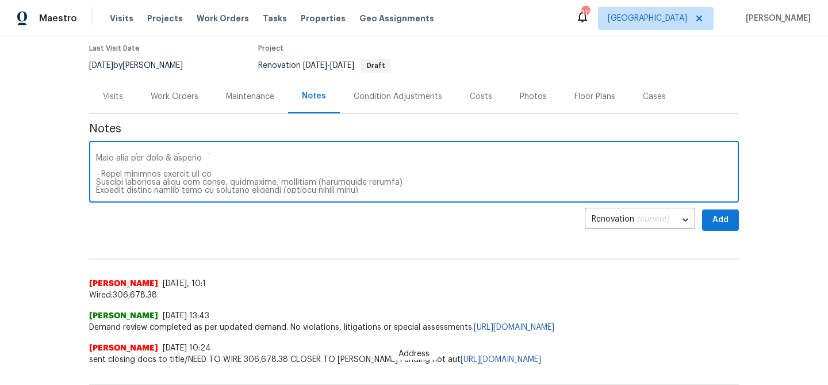
scroll to position [68, 0]
click at [96, 176] on textarea at bounding box center [414, 173] width 636 height 40
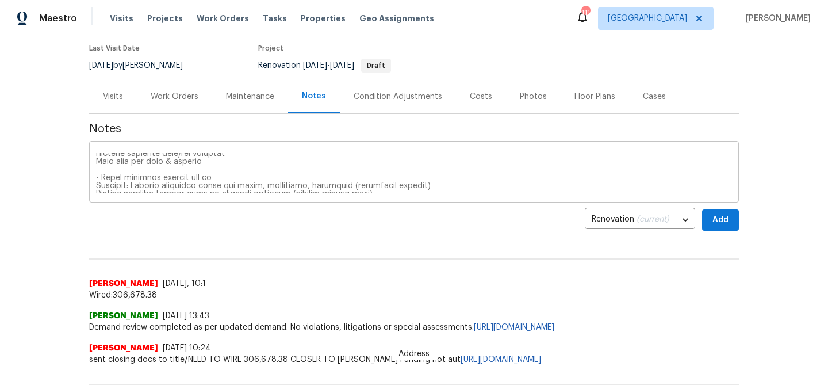
click at [95, 184] on div "x ​" at bounding box center [414, 173] width 650 height 59
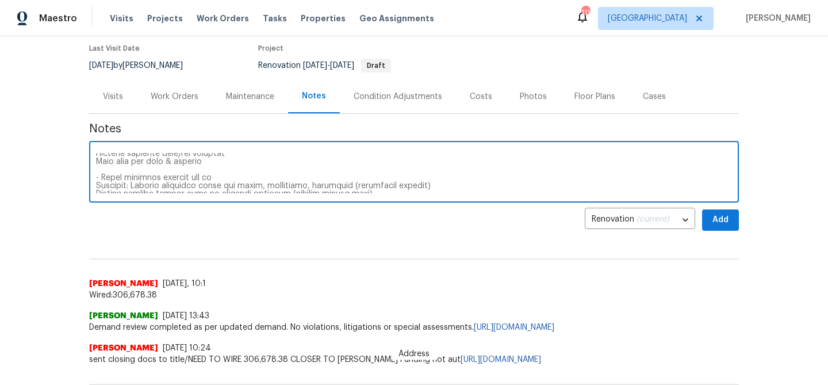
click at [97, 184] on textarea at bounding box center [414, 173] width 636 height 40
click at [132, 177] on textarea at bounding box center [414, 173] width 636 height 40
click at [96, 183] on textarea at bounding box center [414, 173] width 636 height 40
type textarea "D0W is complete Exterior: Pressure wash exterior - Touch-up/paint soffit, fasci…"
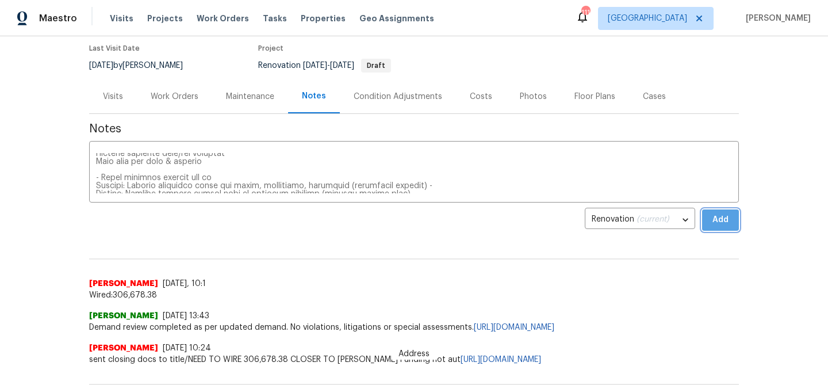
click at [721, 217] on span "Add" at bounding box center [720, 220] width 18 height 14
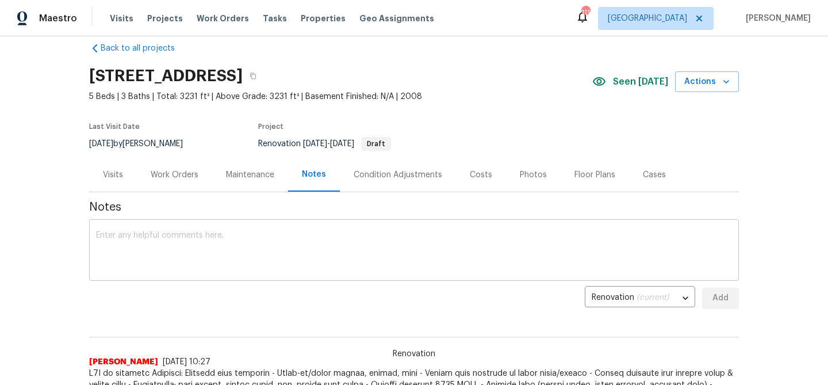
scroll to position [0, 0]
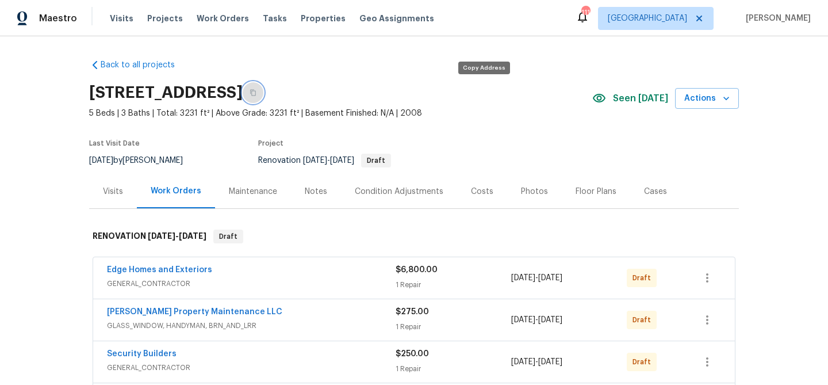
click at [256, 94] on icon "button" at bounding box center [253, 92] width 7 height 7
